Goal: Task Accomplishment & Management: Complete application form

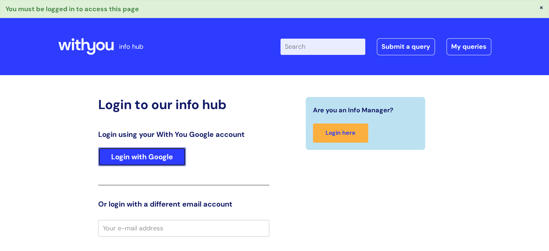
click at [132, 154] on link "Login with Google" at bounding box center [142, 156] width 88 height 19
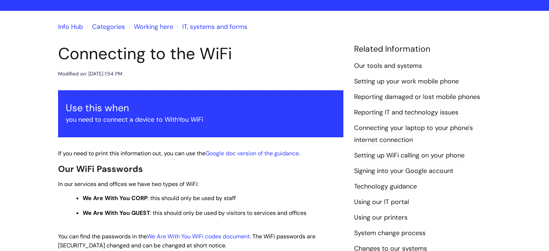
scroll to position [88, 0]
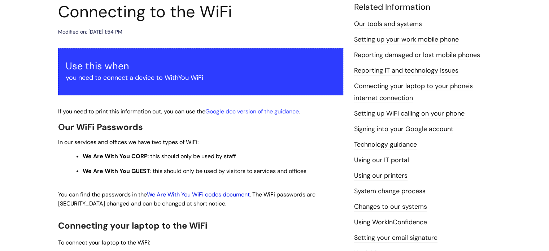
click at [216, 195] on link "We Are With You WiFi codes document" at bounding box center [198, 194] width 103 height 8
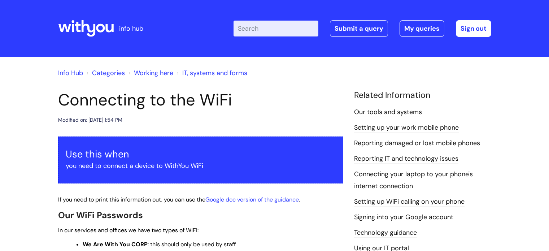
scroll to position [88, 0]
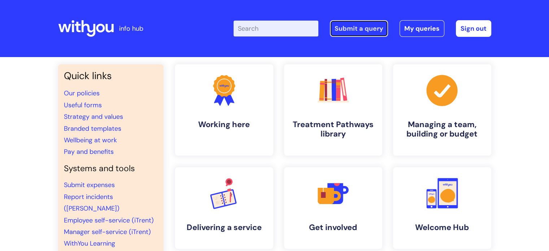
click at [360, 29] on link "Submit a query" at bounding box center [359, 28] width 58 height 17
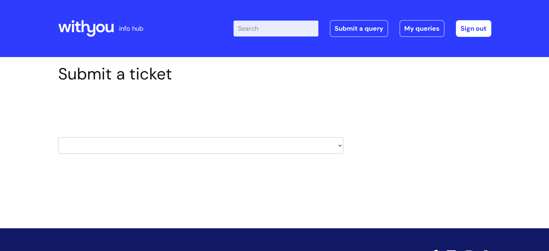
click at [339, 144] on select "HR / People IT and Support Clinical Drug Alerts Finance Accounts Data Support T…" at bounding box center [200, 145] width 285 height 17
select select "it_and_support"
click at [58, 137] on select "HR / People IT and Support Clinical Drug Alerts Finance Accounts Data Support T…" at bounding box center [200, 145] width 285 height 17
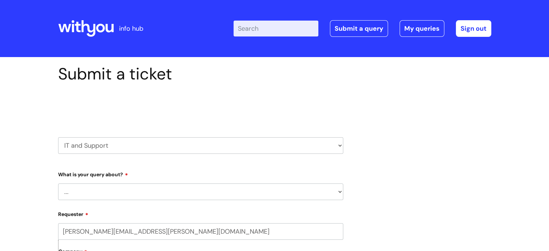
click at [338, 193] on select "... Mobile Phone Reset & MFA Accounts, Starters and Leavers IT Hardware issue I…" at bounding box center [200, 191] width 285 height 17
select select "Printing & Scanning"
click at [58, 183] on select "... Mobile Phone Reset & MFA Accounts, Starters and Leavers IT Hardware issue I…" at bounding box center [200, 191] width 285 height 17
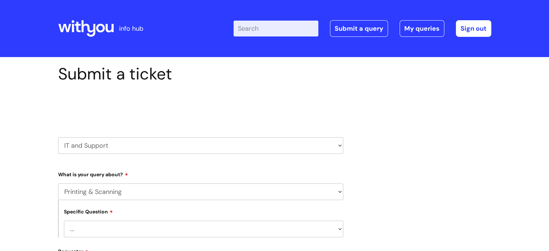
click at [340, 230] on select "... I need help finding or adding a printer I need help to scan a document I ne…" at bounding box center [203, 228] width 279 height 17
select select "We need to install or move a printer or scanner"
click at [64, 220] on select "... I need help finding or adding a printer I need help to scan a document I ne…" at bounding box center [203, 228] width 279 height 17
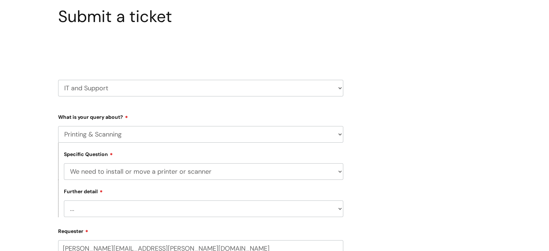
scroll to position [74, 0]
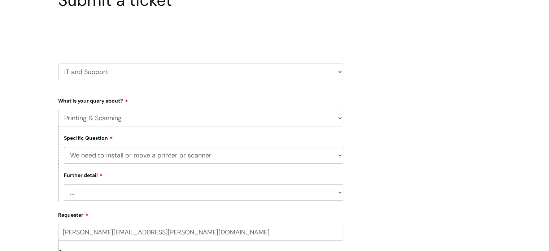
click at [335, 192] on select "... We’ve got a new printer or scanner or MFP to install We’d like to purchase …" at bounding box center [203, 192] width 279 height 17
select select "We’ve got a new printer or scanner or MFP to install"
click at [64, 184] on select "... We’ve got a new printer or scanner or MFP to install We’d like to purchase …" at bounding box center [203, 192] width 279 height 17
click at [178, 235] on input "christine.mccauley@addaction.org.uk" at bounding box center [200, 232] width 285 height 17
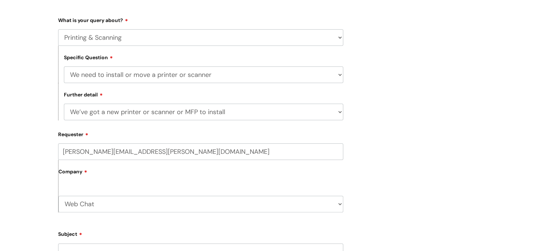
scroll to position [155, 0]
type input "christine.mccauley@wearewithyou.org.uk"
click at [101, 180] on label "Company" at bounding box center [200, 173] width 285 height 16
click at [339, 202] on select "Web Chat WithYou Current Staff" at bounding box center [200, 203] width 285 height 17
select select "80004418241"
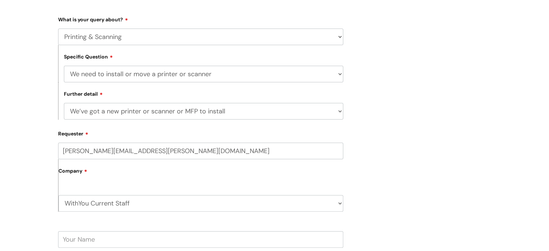
click at [58, 195] on select "Web Chat WithYou Current Staff" at bounding box center [200, 203] width 285 height 17
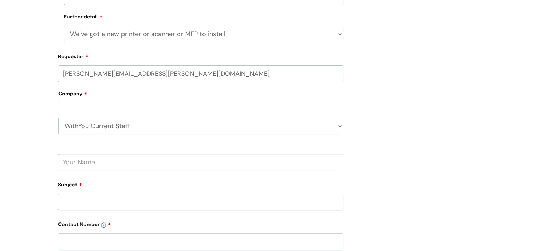
scroll to position [234, 0]
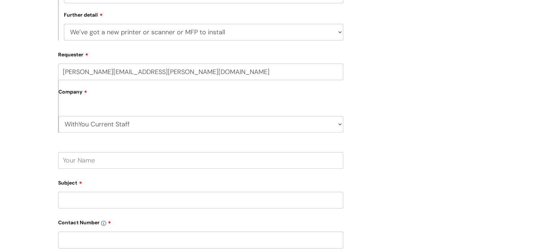
click at [71, 161] on input "text" at bounding box center [200, 160] width 285 height 17
type input "Christine McCauley"
click at [75, 202] on input "Subject" at bounding box center [200, 200] width 285 height 17
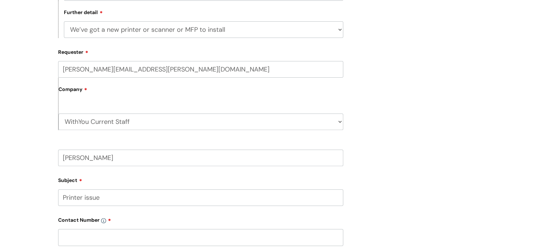
scroll to position [237, 0]
type input "Printer issue"
click at [73, 237] on input "text" at bounding box center [200, 236] width 285 height 17
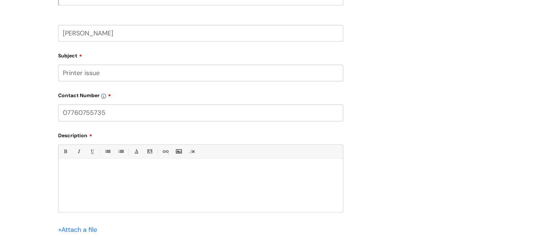
scroll to position [369, 0]
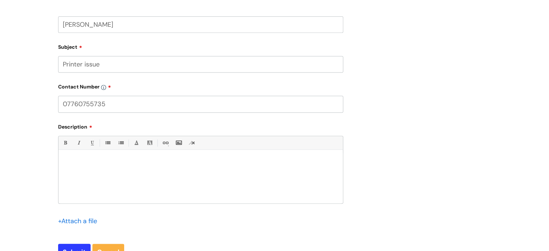
type input "07760755735"
click at [68, 155] on div at bounding box center [200, 178] width 284 height 50
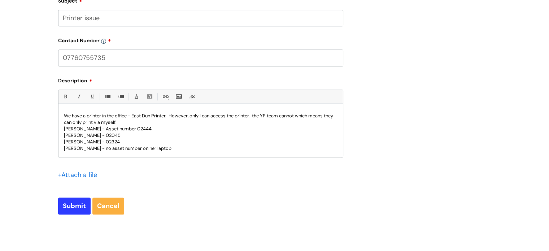
scroll to position [416, 0]
click at [78, 204] on input "Submit" at bounding box center [74, 205] width 32 height 17
type input "Please Wait..."
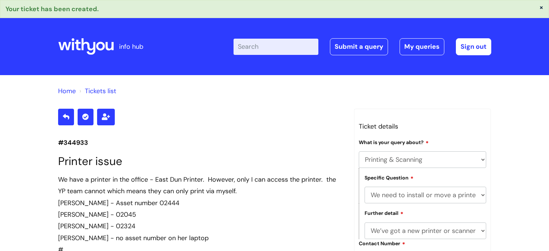
select select "Printing & Scanning"
select select "We need to install or move a printer or scanner"
select select "We’ve got a new printer or scanner or MFP to install"
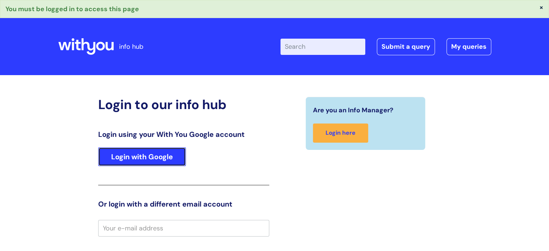
click at [123, 155] on link "Login with Google" at bounding box center [142, 156] width 88 height 19
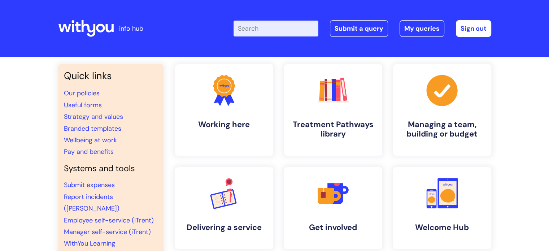
click at [247, 31] on input "Enter your search term here..." at bounding box center [275, 29] width 85 height 16
type input "wifi"
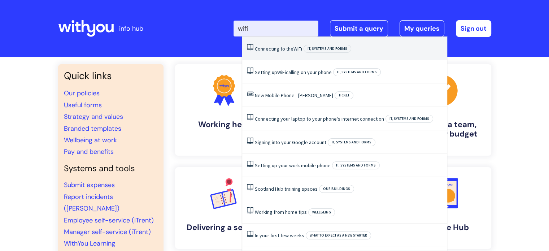
click at [264, 49] on link "Connecting to the WiFi" at bounding box center [278, 48] width 47 height 6
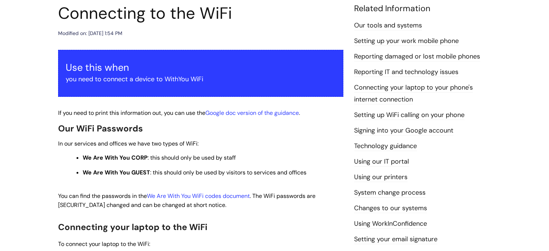
scroll to position [95, 0]
